Goal: Task Accomplishment & Management: Manage account settings

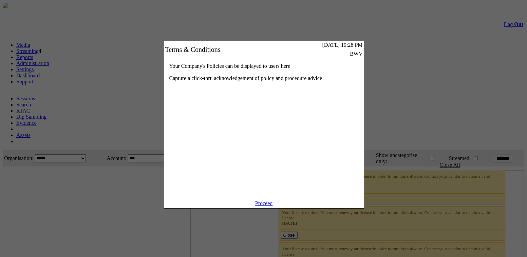
click at [272, 206] on link "Proceed" at bounding box center [264, 203] width 18 height 6
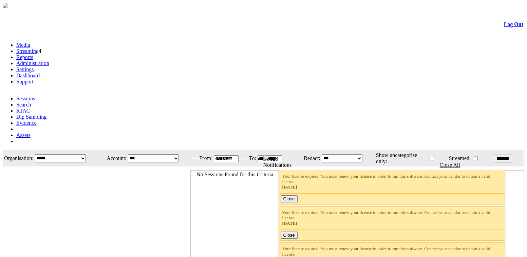
click at [34, 66] on link "Settings" at bounding box center [25, 69] width 18 height 6
